Goal: Transaction & Acquisition: Book appointment/travel/reservation

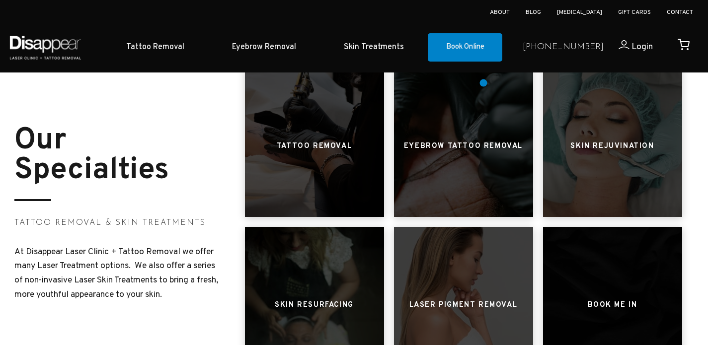
scroll to position [523, 0]
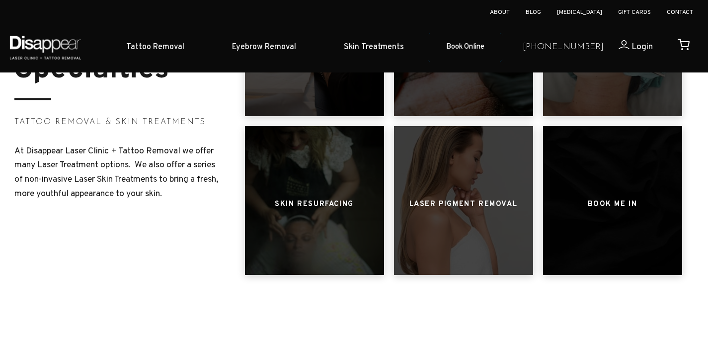
click at [475, 48] on link "Book Online" at bounding box center [465, 47] width 75 height 29
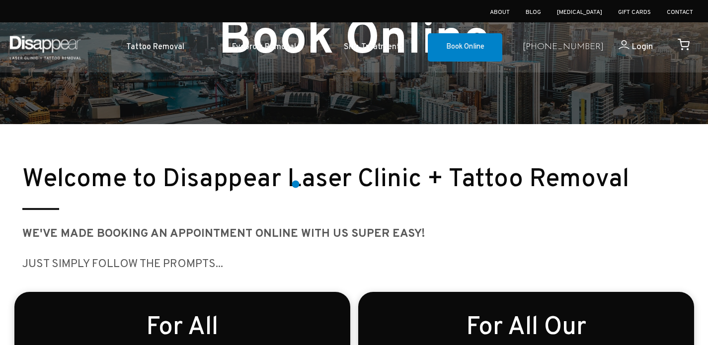
scroll to position [279, 0]
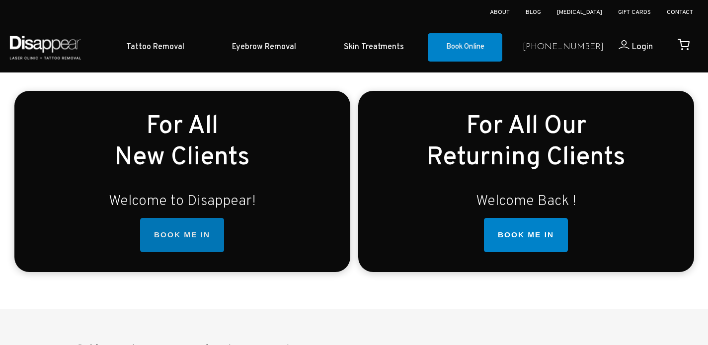
click at [209, 238] on link "BOOK ME IN" at bounding box center [182, 235] width 84 height 35
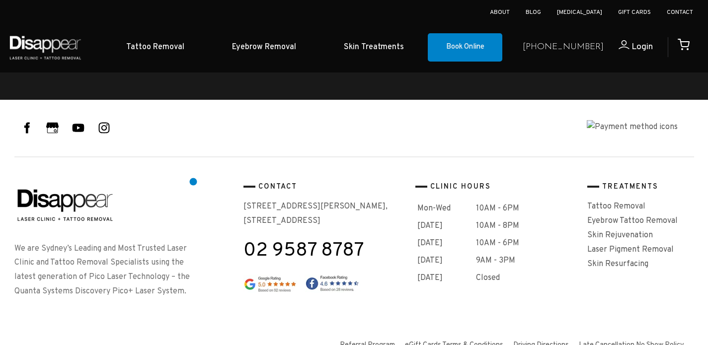
scroll to position [2612, 0]
